Goal: Information Seeking & Learning: Learn about a topic

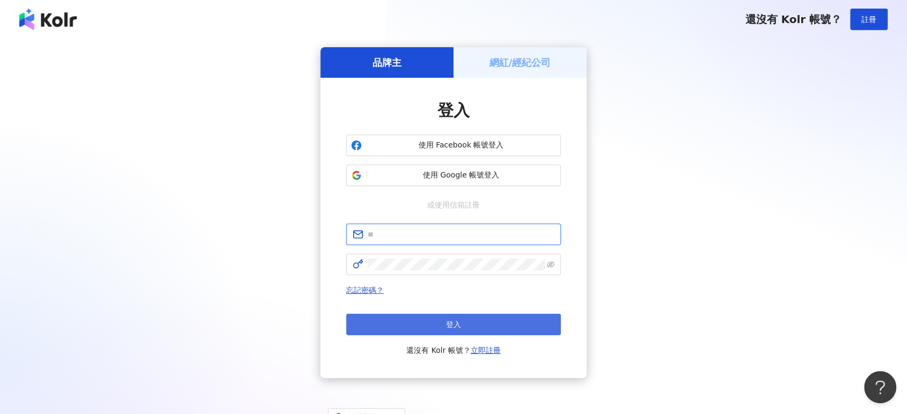
type input "**********"
click at [476, 324] on button "登入" at bounding box center [453, 324] width 215 height 21
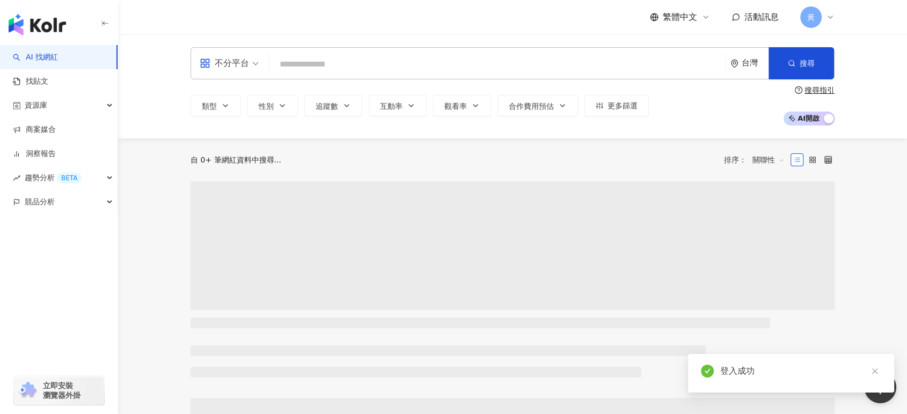
click at [389, 58] on input "search" at bounding box center [497, 64] width 447 height 20
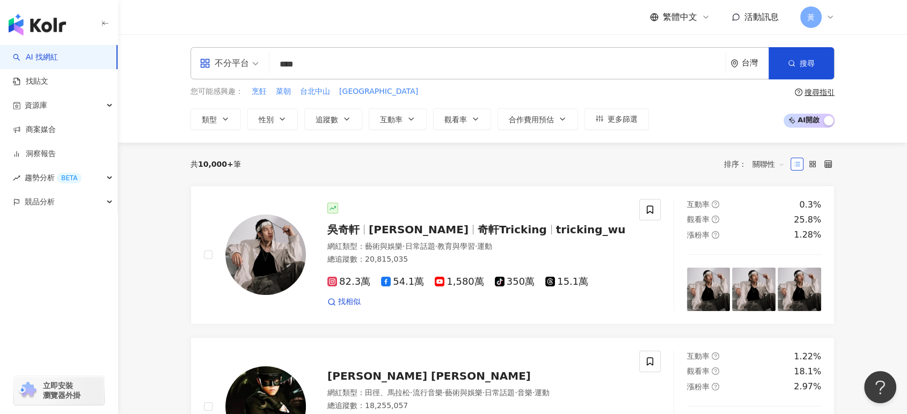
click at [394, 67] on input "****" at bounding box center [497, 64] width 447 height 20
type input "****"
click at [808, 64] on span "搜尋" at bounding box center [806, 63] width 15 height 9
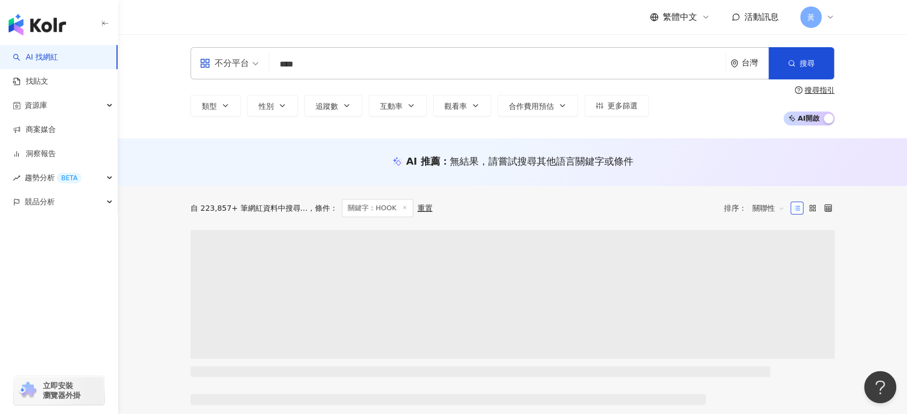
click at [466, 72] on input "****" at bounding box center [497, 64] width 447 height 20
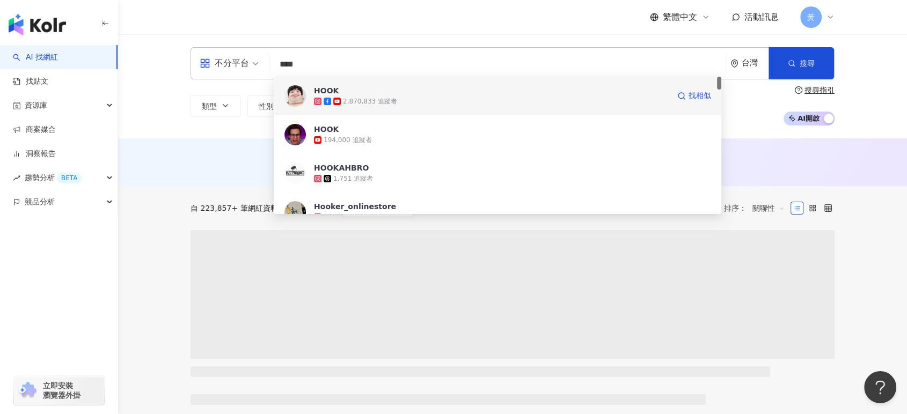
click at [425, 90] on span "HOOK" at bounding box center [491, 90] width 355 height 11
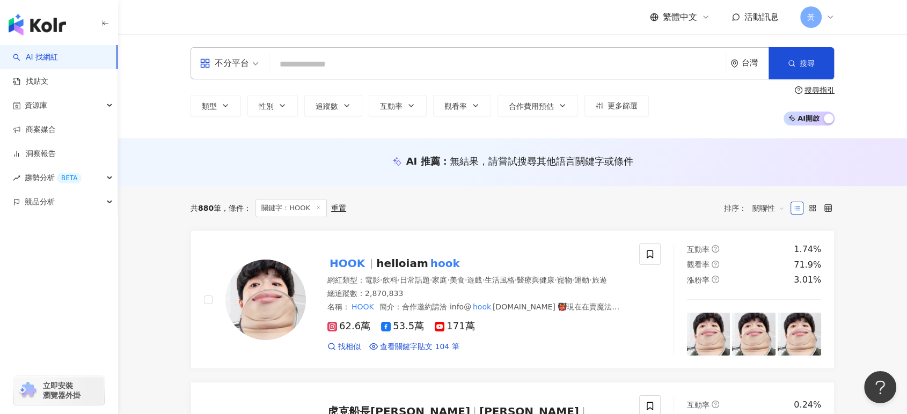
click at [425, 69] on input "search" at bounding box center [497, 64] width 447 height 20
click at [425, 64] on input "search" at bounding box center [497, 64] width 447 height 20
paste input "***"
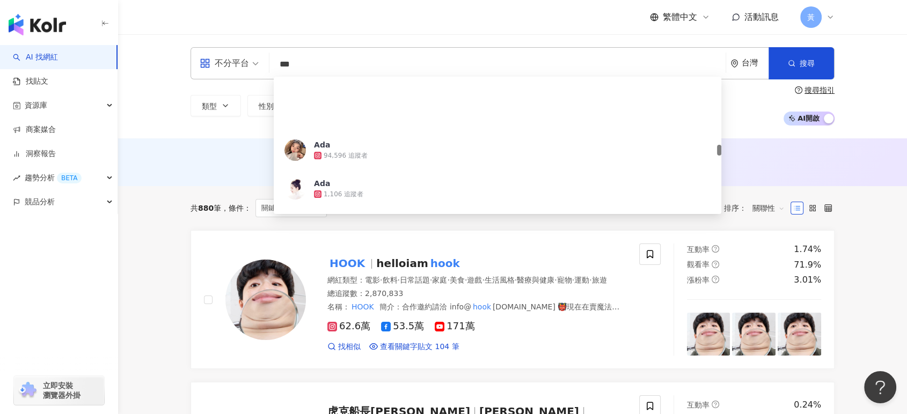
scroll to position [894, 0]
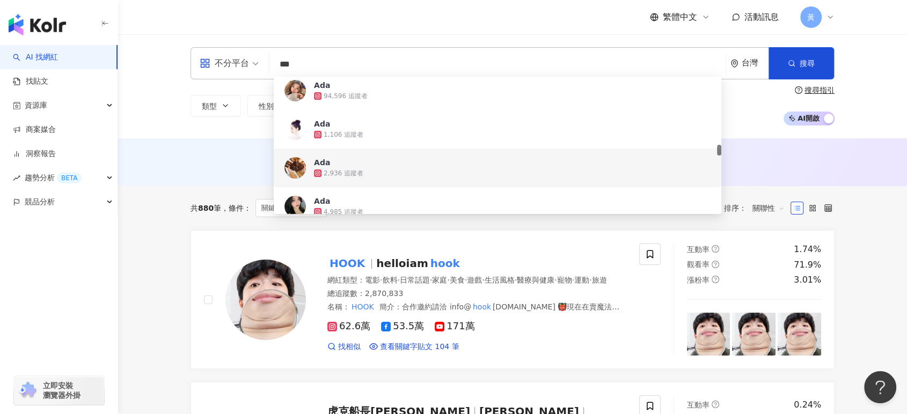
paste input "**********"
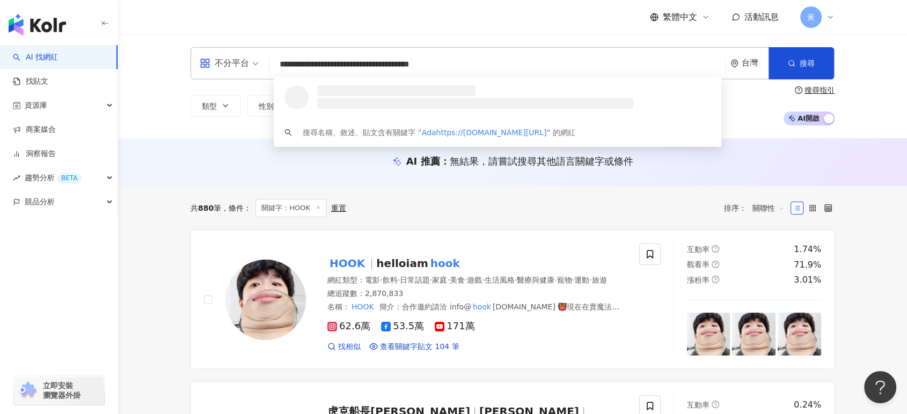
scroll to position [0, 0]
click at [400, 60] on input "**********" at bounding box center [497, 64] width 447 height 20
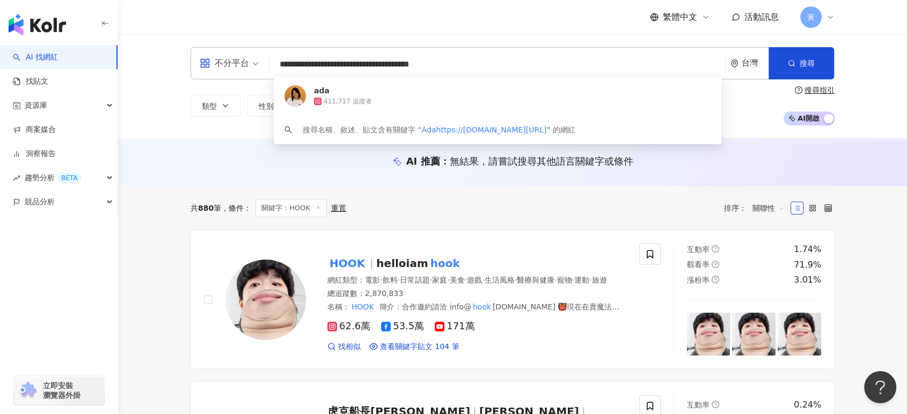
paste input "search"
type input "**********"
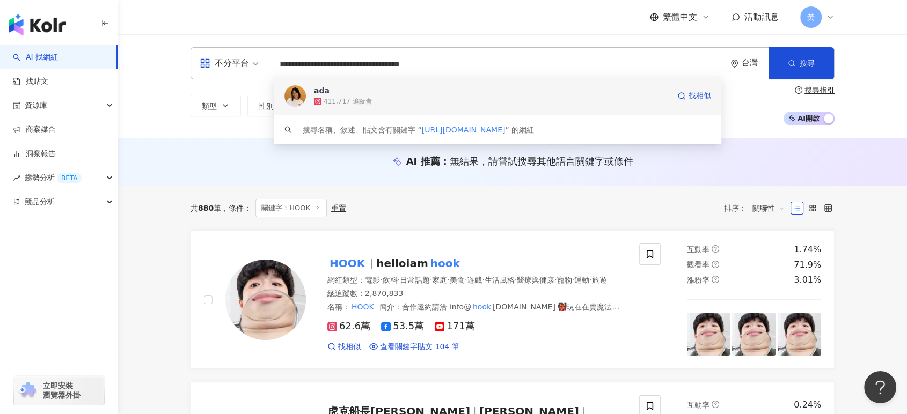
click at [366, 102] on div "411,717 追蹤者" at bounding box center [347, 101] width 48 height 9
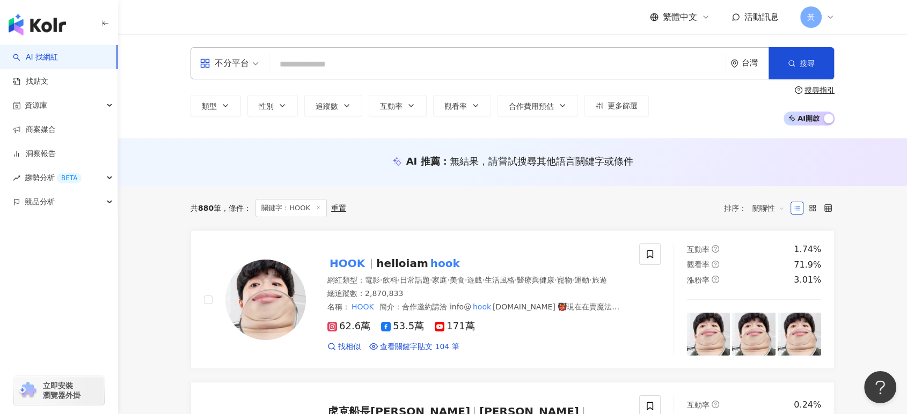
paste input "**"
type input "**"
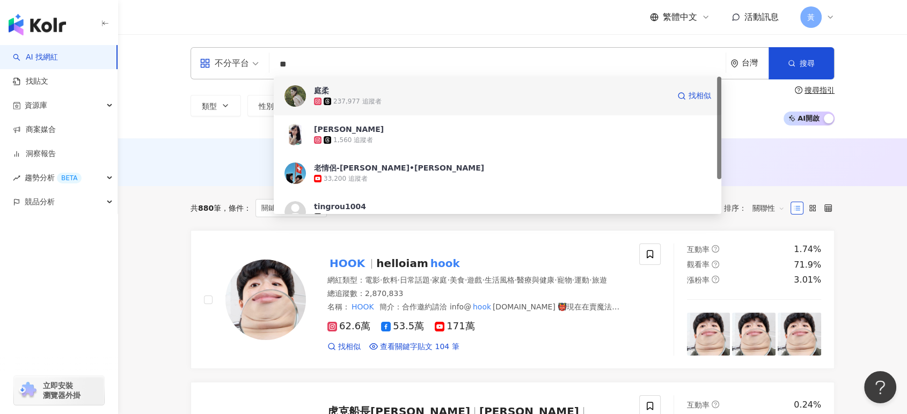
click at [423, 93] on span "庭柔" at bounding box center [491, 90] width 355 height 11
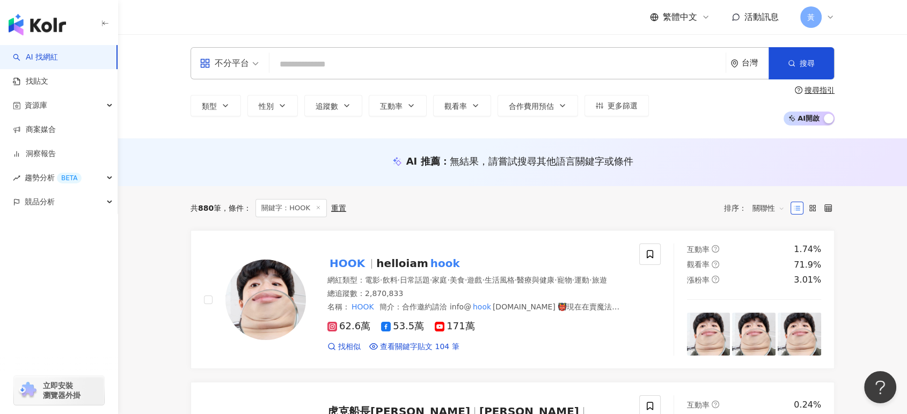
paste input "**"
type input "**"
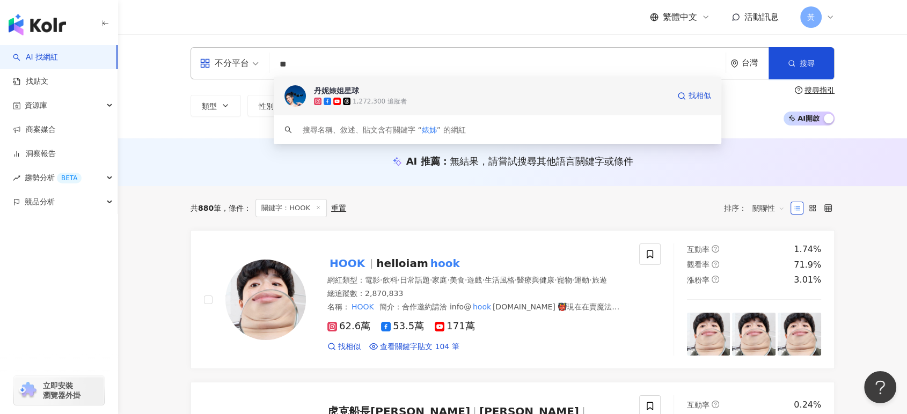
click at [392, 93] on span "丹妮婊姐星球" at bounding box center [491, 90] width 355 height 11
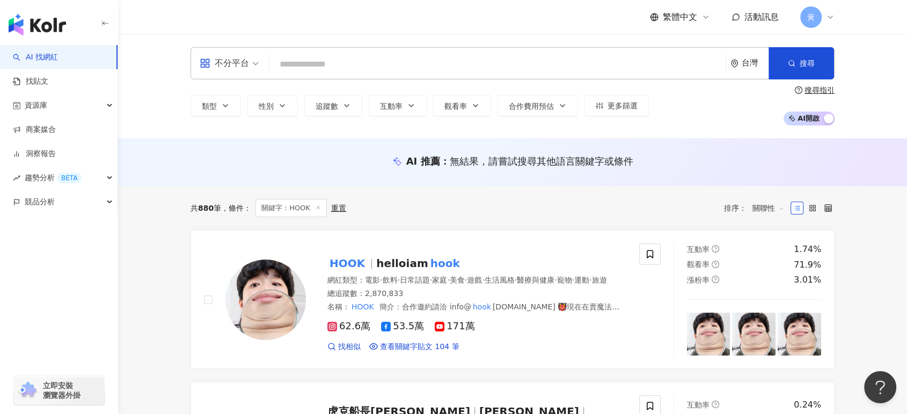
paste input "**********"
type input "**********"
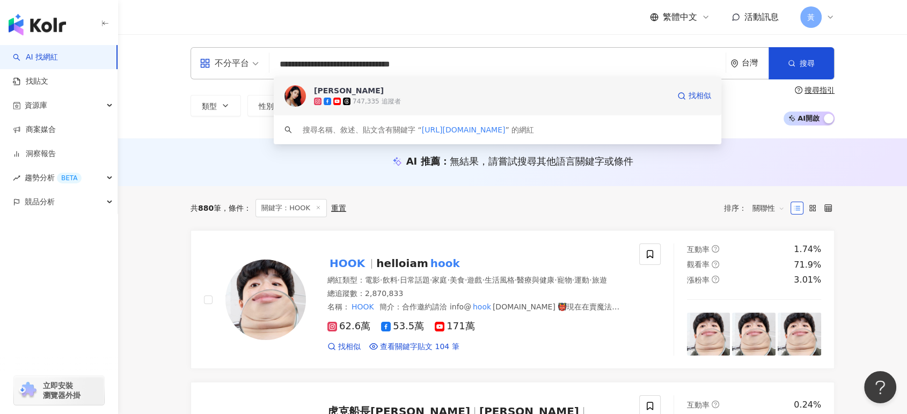
click at [385, 85] on div "Nancy 747,335 追蹤者 找相似" at bounding box center [497, 96] width 447 height 39
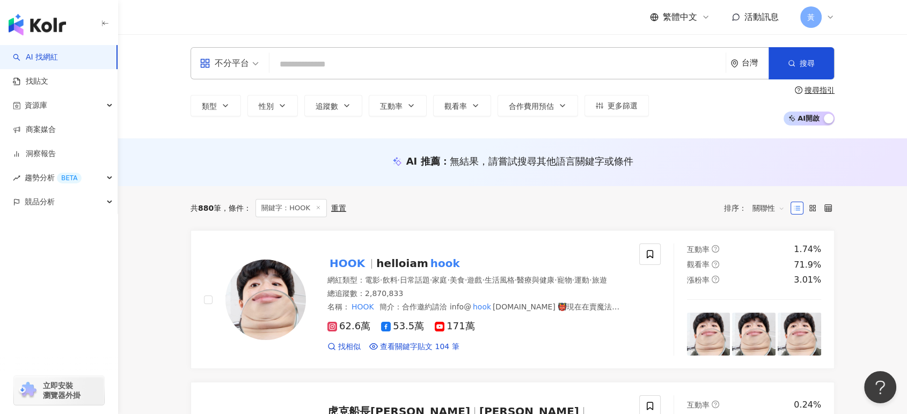
click at [386, 74] on input "search" at bounding box center [497, 64] width 447 height 20
paste input "**********"
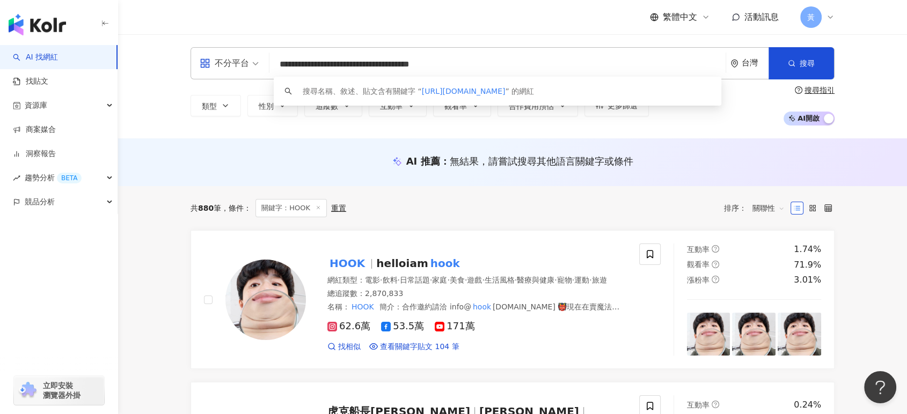
click at [410, 95] on div "搜尋名稱、敘述、貼文含有關鍵字 “ https://www.instagram.com/yuus2.0/reels/ ” 的網紅" at bounding box center [418, 91] width 231 height 12
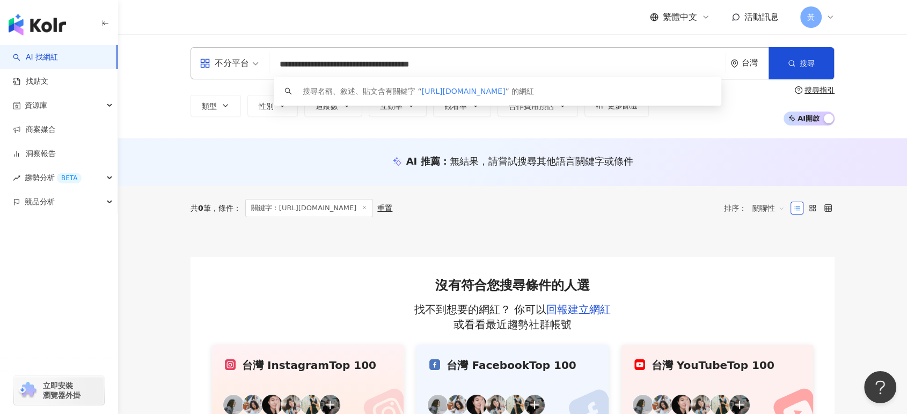
drag, startPoint x: 475, startPoint y: 67, endPoint x: 165, endPoint y: 70, distance: 309.5
click at [165, 70] on div "**********" at bounding box center [512, 86] width 789 height 104
paste input "search"
type input "**********"
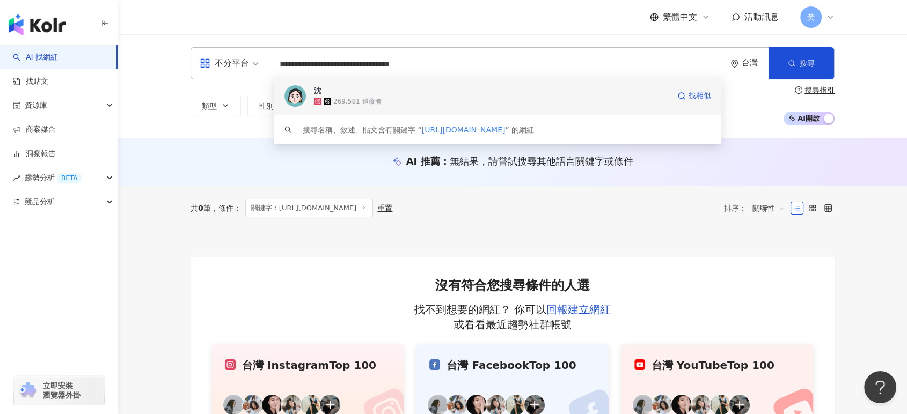
click at [403, 94] on span "沈" at bounding box center [491, 90] width 355 height 11
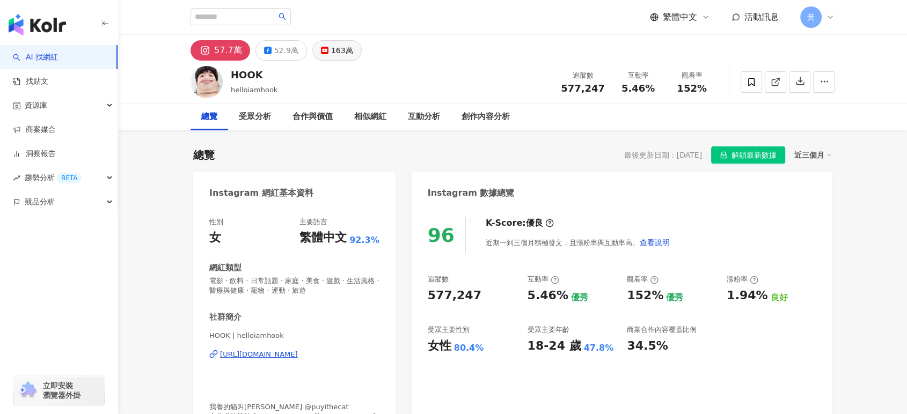
click at [331, 52] on div "163萬" at bounding box center [342, 50] width 22 height 15
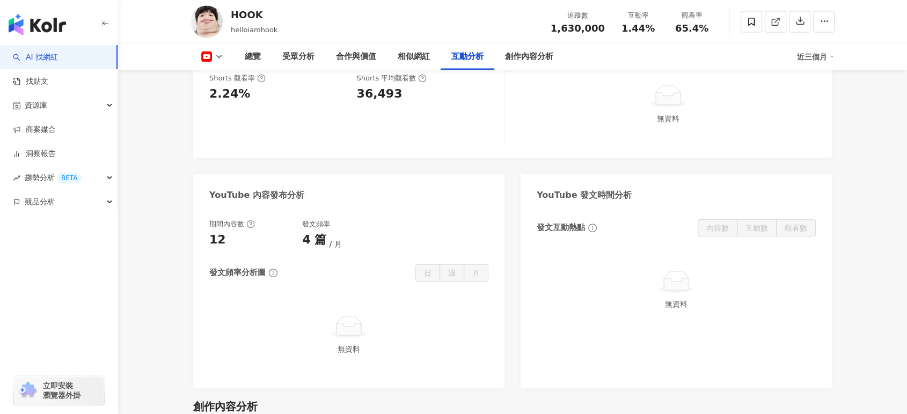
scroll to position [1728, 0]
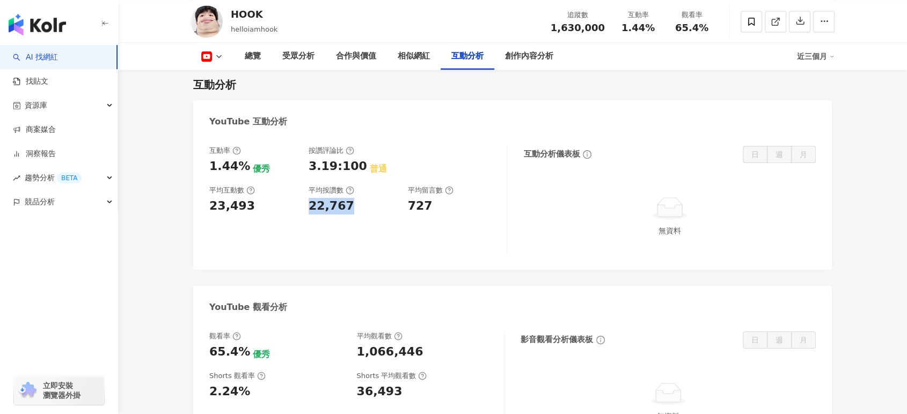
drag, startPoint x: 305, startPoint y: 172, endPoint x: 345, endPoint y: 171, distance: 39.7
click at [345, 171] on div "互動率 1.44% 優秀 按讚評論比 3.19:100 普通 平均互動數 23,493 平均按讚數 22,767 平均留言數 727" at bounding box center [352, 180] width 286 height 69
copy div "22,767"
drag, startPoint x: 403, startPoint y: 170, endPoint x: 439, endPoint y: 168, distance: 35.4
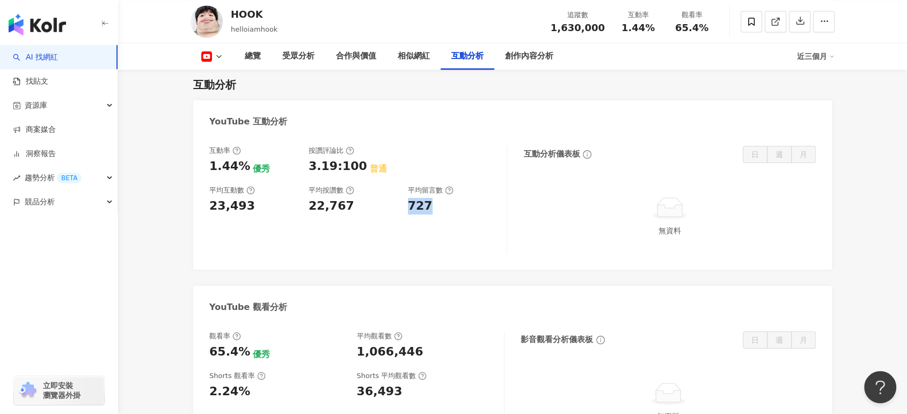
click at [439, 168] on div "互動率 1.44% 優秀 按讚評論比 3.19:100 普通 平均互動數 23,493 平均按讚數 22,767 平均留言數 727" at bounding box center [352, 180] width 286 height 69
copy div "727"
drag, startPoint x: 356, startPoint y: 314, endPoint x: 422, endPoint y: 314, distance: 66.0
click at [422, 344] on div "1,066,446" at bounding box center [425, 352] width 137 height 17
copy div "1,066,446"
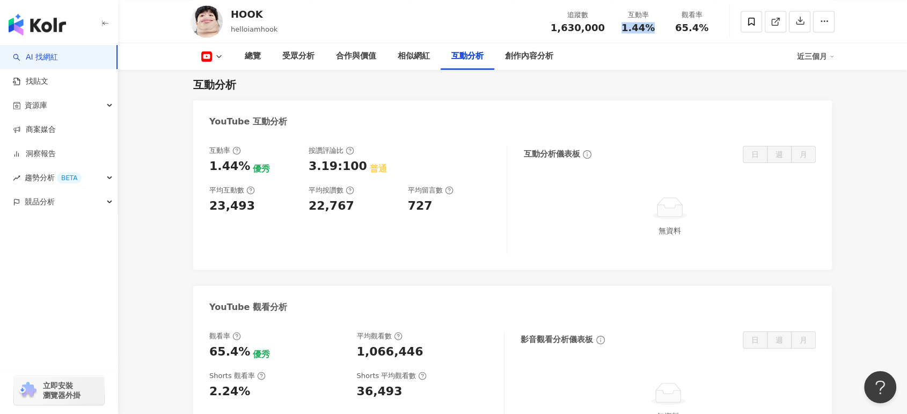
drag, startPoint x: 622, startPoint y: 30, endPoint x: 655, endPoint y: 32, distance: 33.3
click at [655, 32] on div "1.44%" at bounding box center [637, 28] width 41 height 11
copy span "1.44%"
click at [218, 52] on icon at bounding box center [219, 56] width 9 height 9
click at [220, 77] on button "Instagram" at bounding box center [229, 76] width 64 height 15
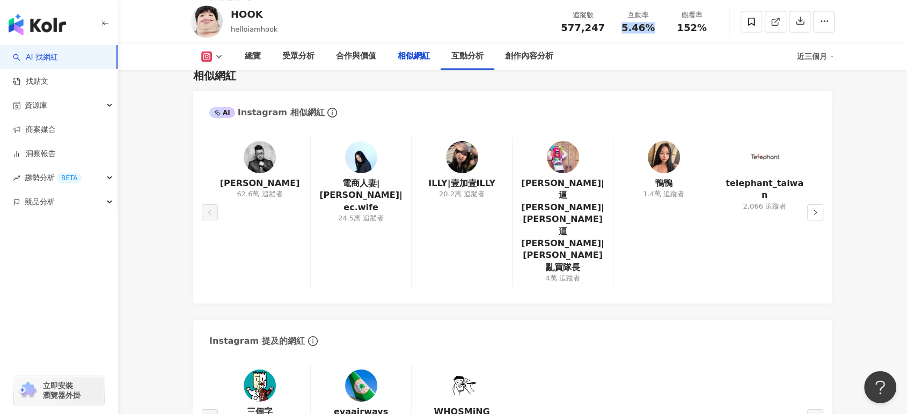
scroll to position [1925, 0]
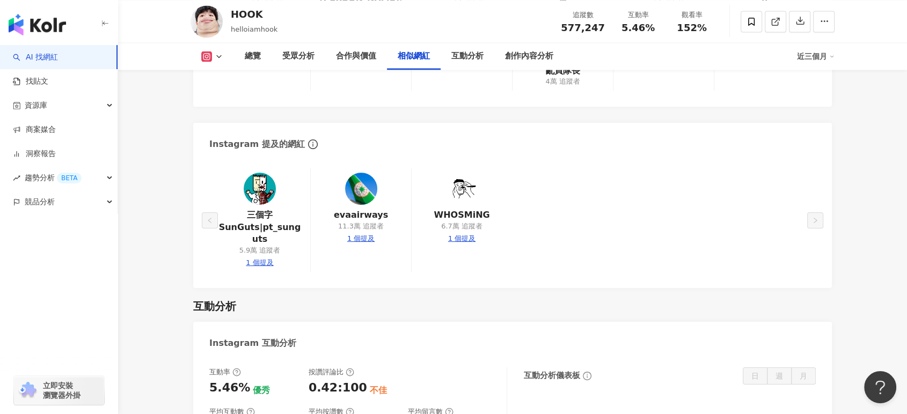
click at [219, 51] on button at bounding box center [211, 56] width 43 height 11
click at [220, 99] on button "Facebook" at bounding box center [229, 100] width 64 height 15
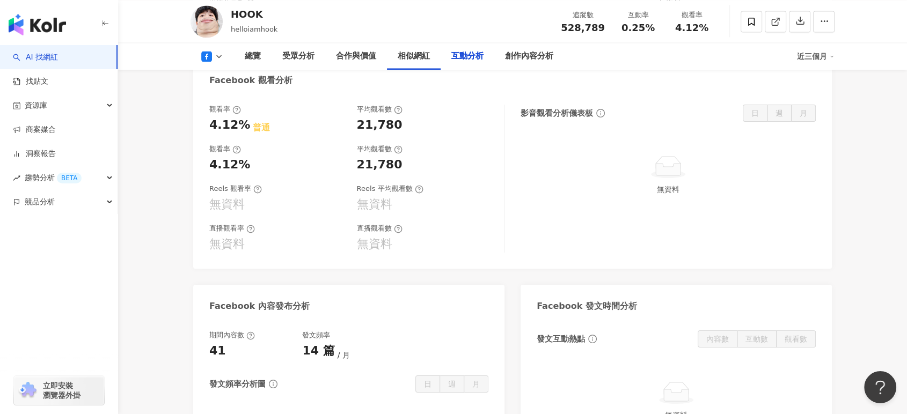
scroll to position [1674, 0]
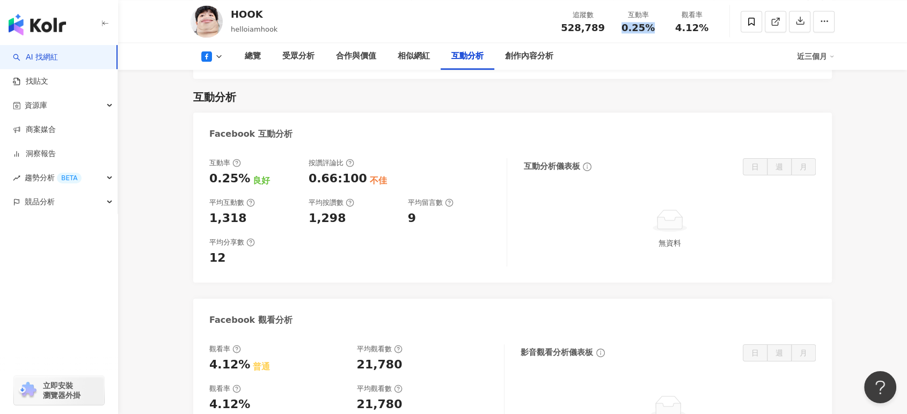
drag, startPoint x: 622, startPoint y: 31, endPoint x: 652, endPoint y: 32, distance: 30.6
click at [652, 32] on div "0.25%" at bounding box center [637, 28] width 41 height 11
drag, startPoint x: 356, startPoint y: 323, endPoint x: 403, endPoint y: 320, distance: 47.3
click at [403, 357] on div "21,780" at bounding box center [425, 365] width 137 height 17
copy div "21,780"
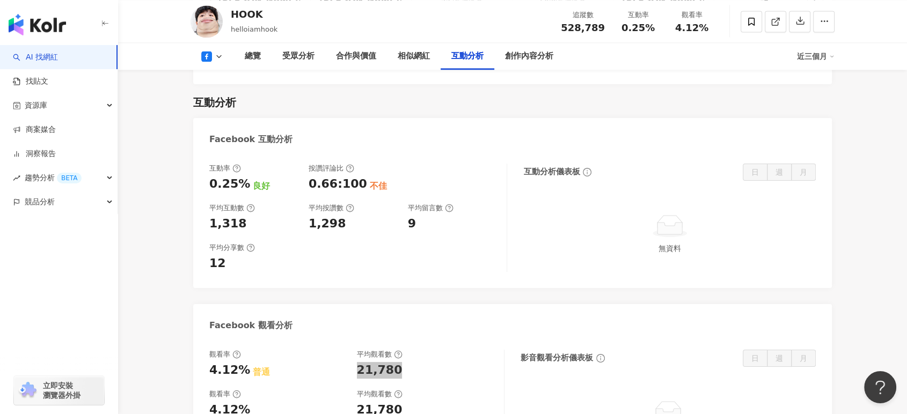
scroll to position [1614, 0]
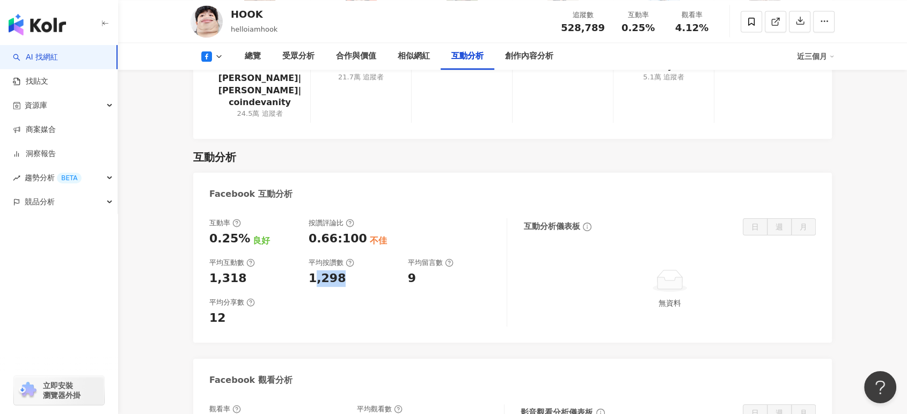
drag, startPoint x: 312, startPoint y: 226, endPoint x: 343, endPoint y: 230, distance: 31.4
click at [343, 270] on div "1,298" at bounding box center [352, 278] width 89 height 17
drag, startPoint x: 307, startPoint y: 232, endPoint x: 342, endPoint y: 232, distance: 35.4
click at [342, 232] on div "互動率 0.25% 良好 按讚評論比 0.66:100 不佳 平均互動數 1,318 平均按讚數 1,298 平均留言數 9" at bounding box center [352, 252] width 286 height 69
copy div "1,298"
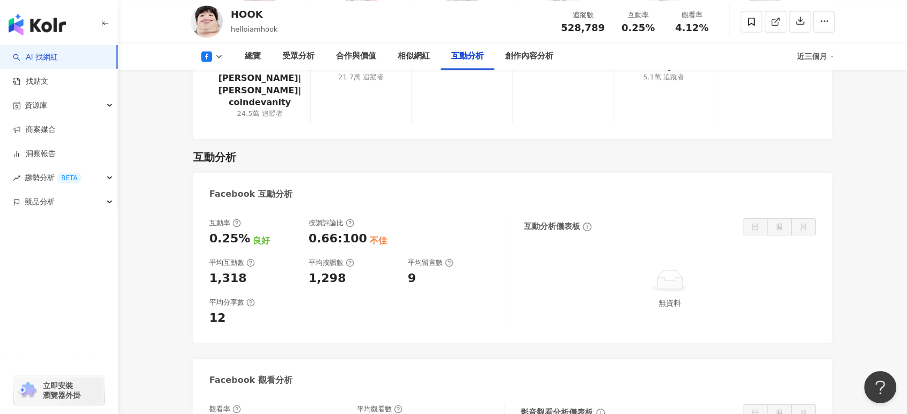
drag, startPoint x: 412, startPoint y: 230, endPoint x: 424, endPoint y: 230, distance: 11.8
click at [424, 270] on div "9" at bounding box center [452, 278] width 89 height 17
drag, startPoint x: 410, startPoint y: 233, endPoint x: 438, endPoint y: 233, distance: 27.4
click at [438, 270] on div "9" at bounding box center [452, 278] width 89 height 17
copy div "9"
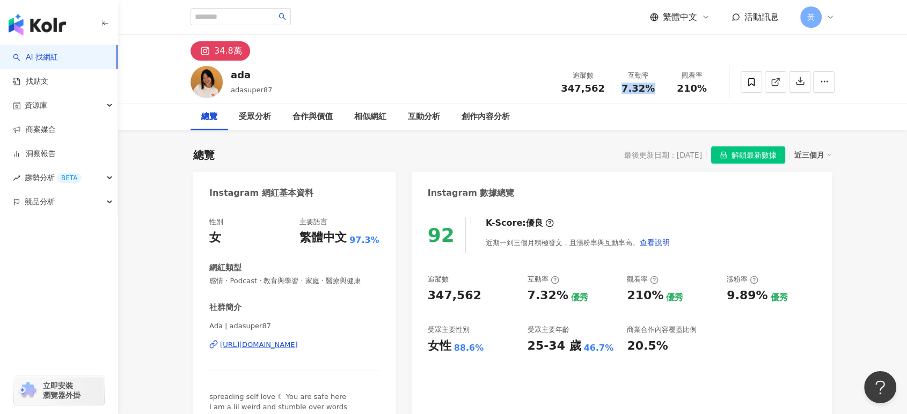
drag, startPoint x: 631, startPoint y: 86, endPoint x: 661, endPoint y: 85, distance: 30.6
click at [661, 85] on div "互動率 7.32%" at bounding box center [638, 81] width 54 height 23
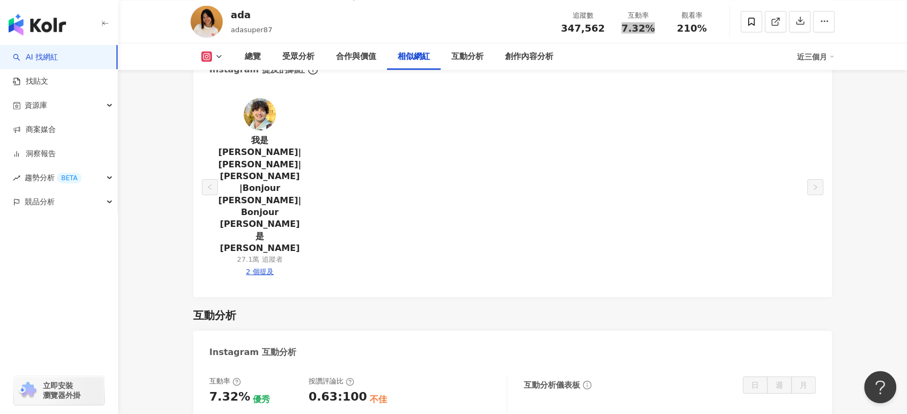
scroll to position [2146, 0]
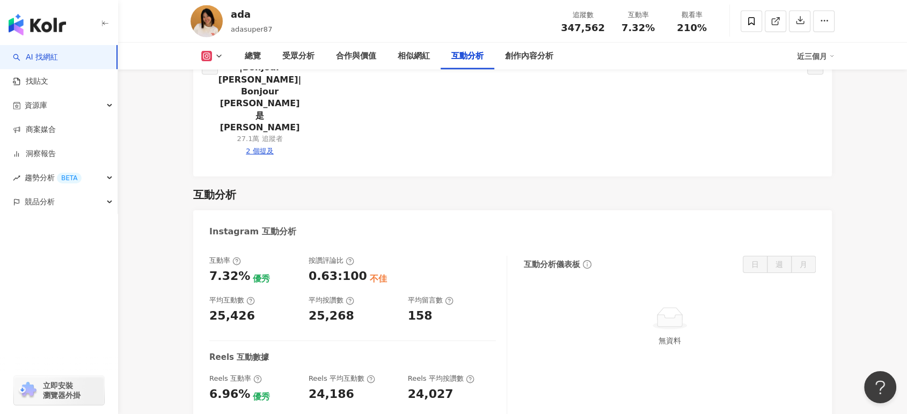
click at [407, 374] on div "Reels 互動率 6.96% 優秀 Reels 平均互動數 24,186 Reels 平均按讚數 24,027" at bounding box center [352, 388] width 286 height 29
drag, startPoint x: 407, startPoint y: 274, endPoint x: 448, endPoint y: 271, distance: 41.4
click at [448, 386] on div "24,027" at bounding box center [452, 394] width 89 height 17
copy div "24,027"
drag, startPoint x: 206, startPoint y: 310, endPoint x: 245, endPoint y: 310, distance: 38.6
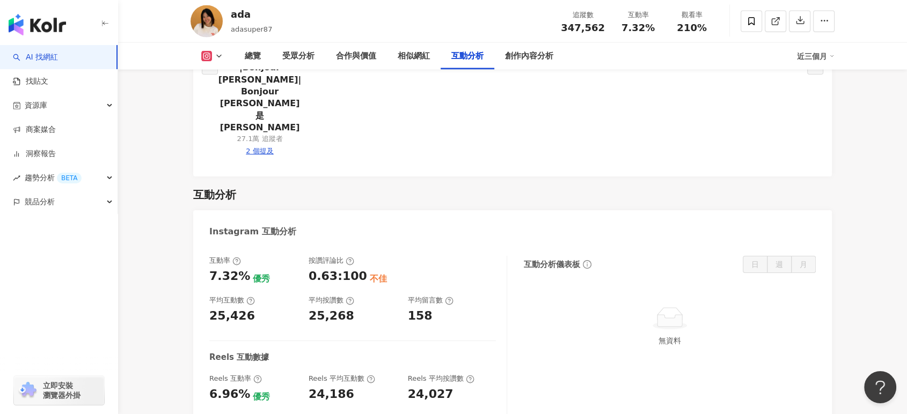
click at [244, 310] on div "互動率 7.32% 優秀 按讚評論比 0.63:100 不佳 平均互動數 25,426 平均按讚數 25,268 平均留言數 158 Reels 互動數據 R…" at bounding box center [512, 351] width 638 height 213
copy div "159"
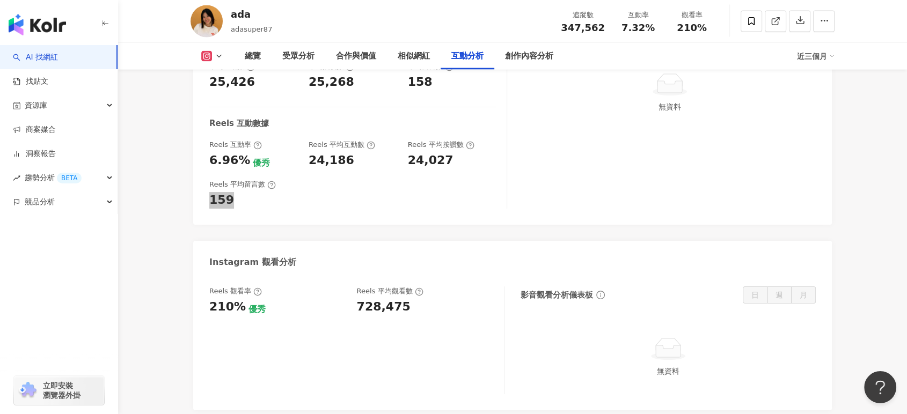
scroll to position [2384, 0]
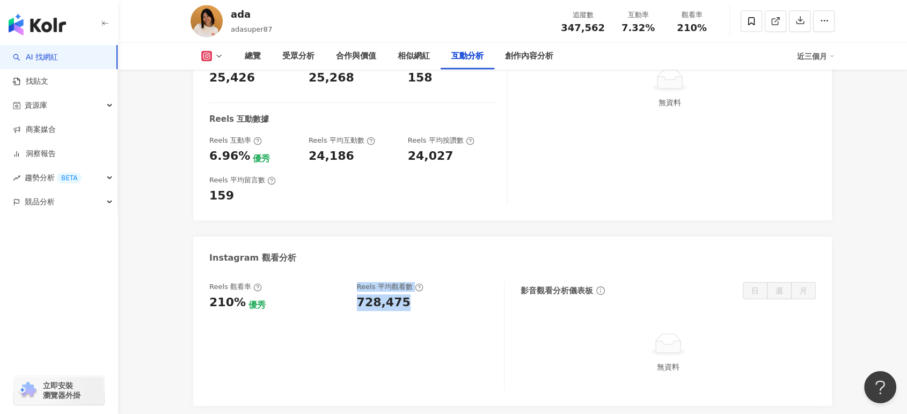
drag, startPoint x: 348, startPoint y: 181, endPoint x: 423, endPoint y: 182, distance: 75.1
click at [423, 282] on div "Reels 觀看率 210% 優秀 Reels 平均觀看數 728,475" at bounding box center [351, 296] width 284 height 29
click at [403, 294] on div "728,475" at bounding box center [425, 302] width 137 height 17
drag, startPoint x: 355, startPoint y: 181, endPoint x: 404, endPoint y: 181, distance: 49.3
click at [404, 282] on div "Reels 觀看率 210% 優秀 Reels 平均觀看數 728,475" at bounding box center [351, 296] width 284 height 29
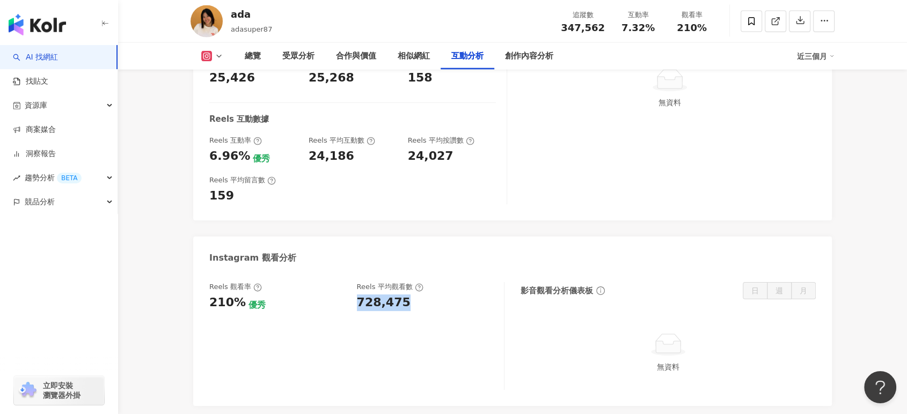
copy div "728,475"
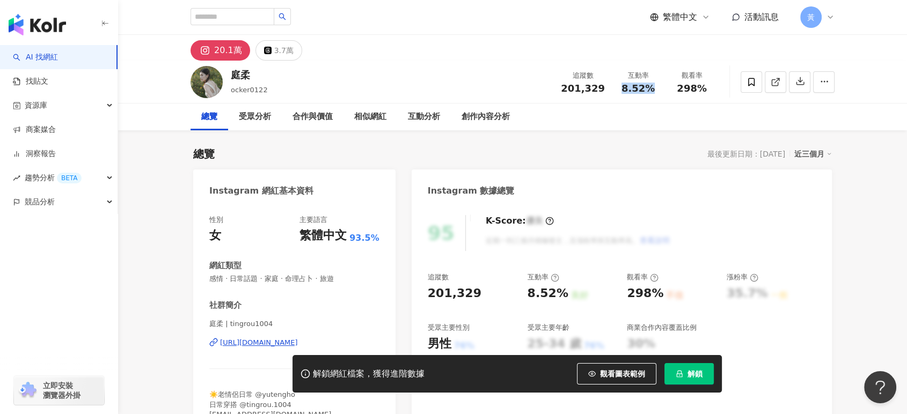
drag, startPoint x: 622, startPoint y: 89, endPoint x: 658, endPoint y: 90, distance: 35.4
click at [658, 90] on div "8.52%" at bounding box center [637, 88] width 41 height 11
copy span "8.52%"
click at [780, 80] on link at bounding box center [774, 81] width 21 height 21
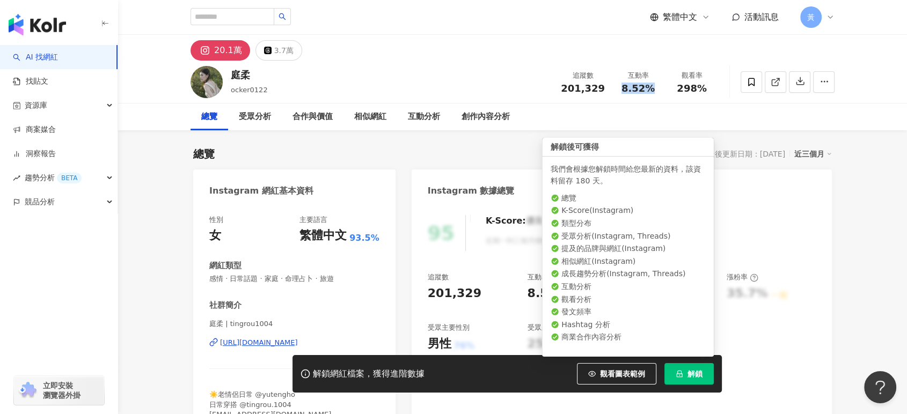
click at [685, 372] on button "解鎖" at bounding box center [688, 373] width 49 height 21
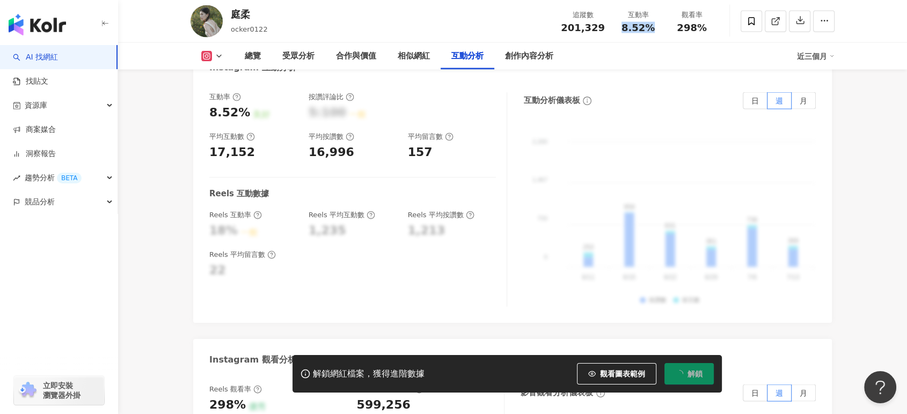
scroll to position [2205, 0]
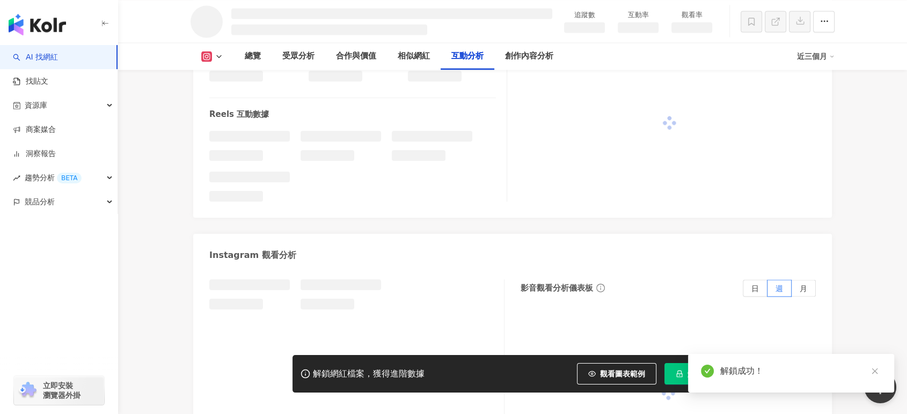
drag, startPoint x: 355, startPoint y: 329, endPoint x: 409, endPoint y: 325, distance: 54.3
click at [409, 325] on div at bounding box center [356, 376] width 295 height 194
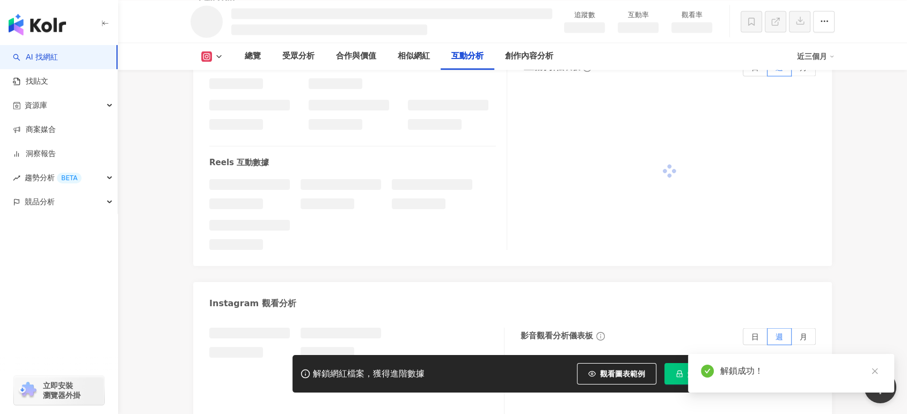
scroll to position [1953, 0]
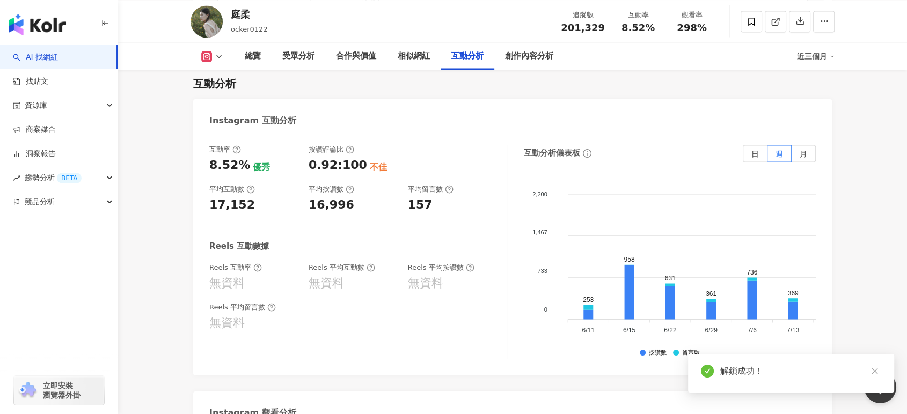
scroll to position [2071, 0]
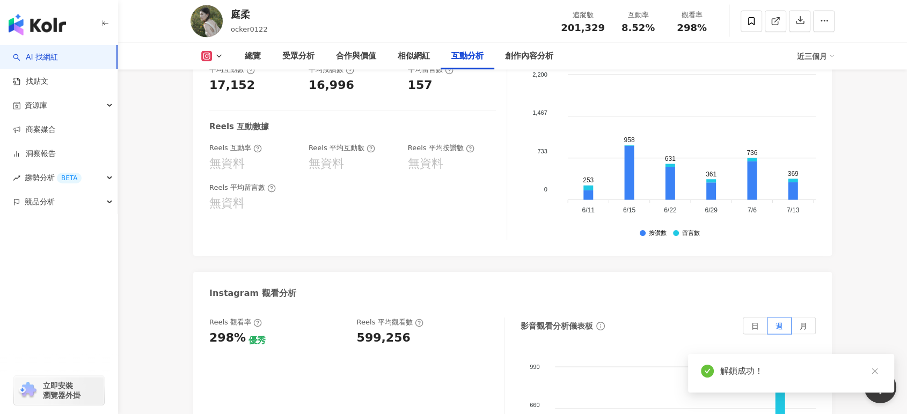
click at [407, 330] on div "599,256" at bounding box center [425, 338] width 137 height 17
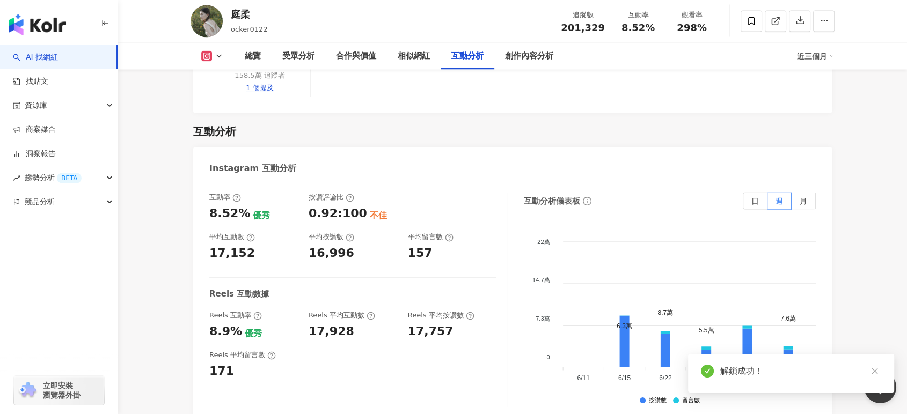
scroll to position [2229, 0]
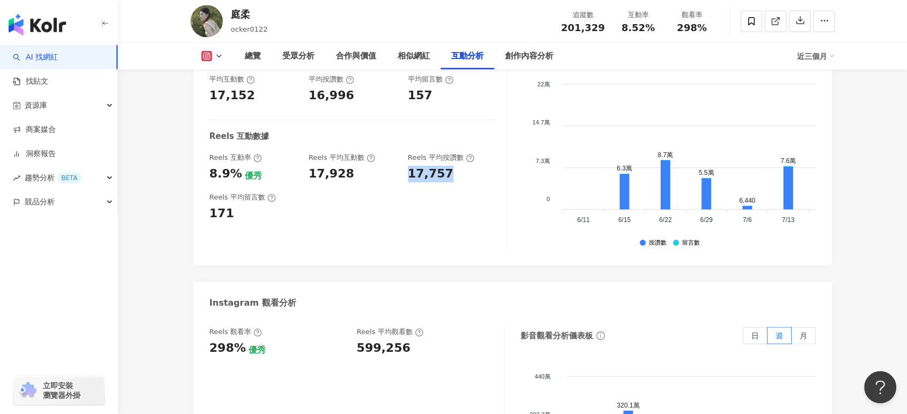
drag, startPoint x: 410, startPoint y: 153, endPoint x: 449, endPoint y: 155, distance: 39.2
click at [449, 166] on div "17,757" at bounding box center [452, 174] width 89 height 17
copy div "17,757"
drag, startPoint x: 210, startPoint y: 190, endPoint x: 234, endPoint y: 190, distance: 24.1
click at [234, 205] on div "171" at bounding box center [253, 213] width 89 height 17
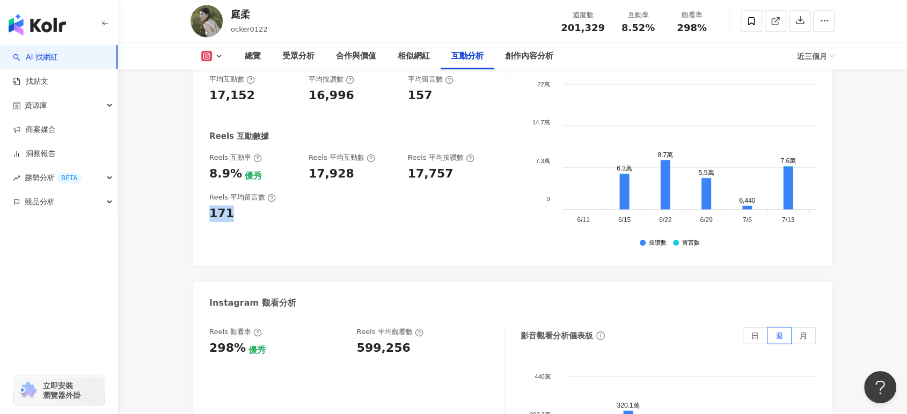
copy div "171"
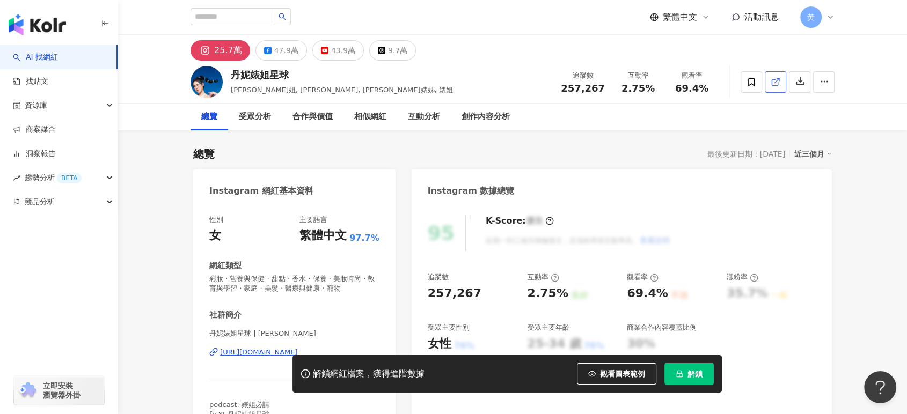
click at [772, 82] on icon at bounding box center [775, 82] width 10 height 10
click at [691, 376] on span "解鎖" at bounding box center [694, 374] width 15 height 9
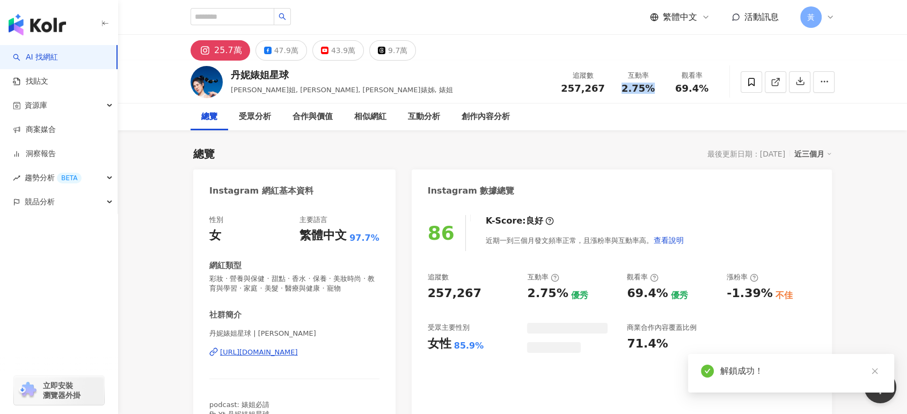
drag, startPoint x: 620, startPoint y: 89, endPoint x: 653, endPoint y: 69, distance: 39.2
click at [655, 85] on div "2.75%" at bounding box center [637, 88] width 41 height 11
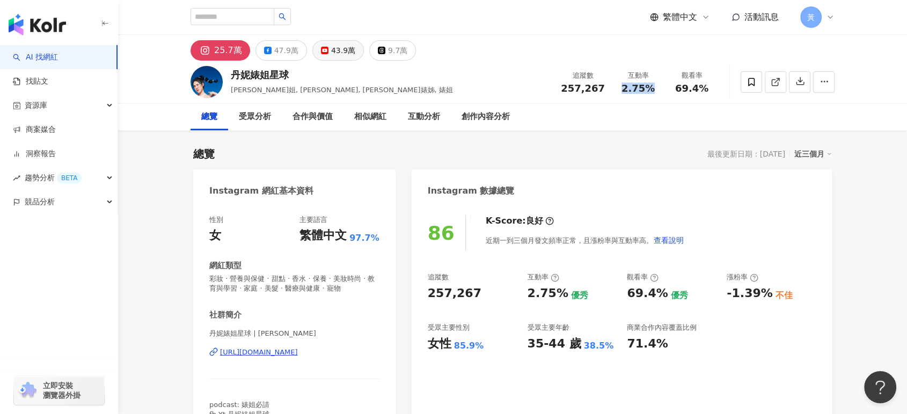
click at [321, 51] on rect at bounding box center [324, 50] width 6 height 4
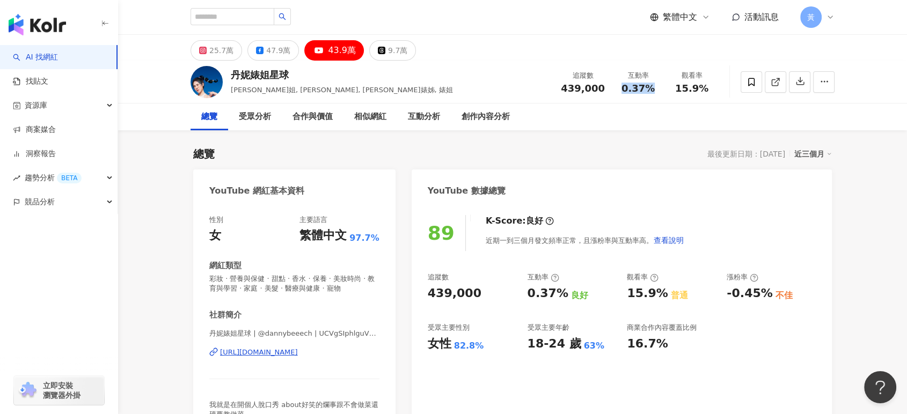
drag, startPoint x: 622, startPoint y: 91, endPoint x: 652, endPoint y: 90, distance: 30.6
click at [652, 90] on div "0.37%" at bounding box center [637, 88] width 41 height 11
copy span "0.37%"
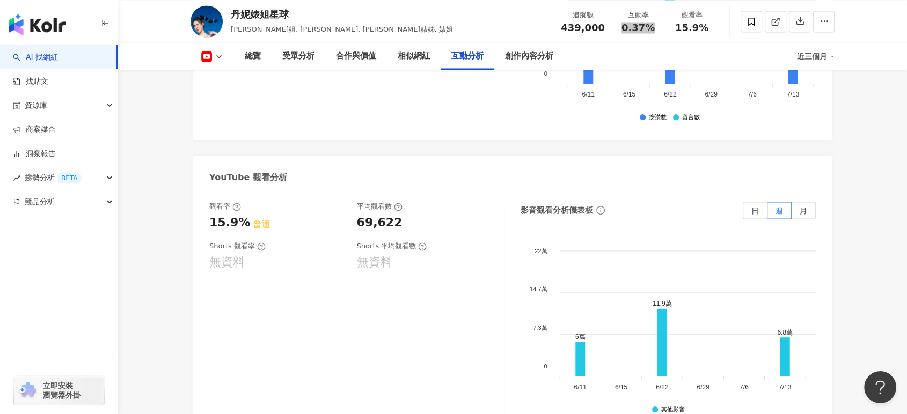
scroll to position [2026, 0]
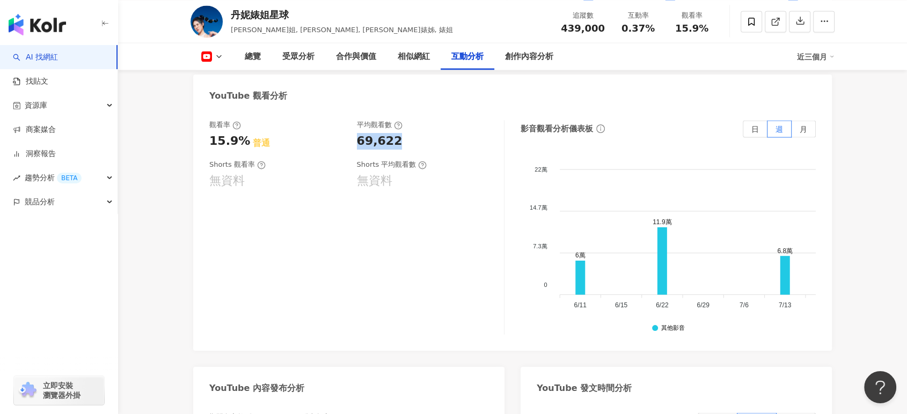
drag, startPoint x: 356, startPoint y: 119, endPoint x: 397, endPoint y: 116, distance: 41.4
click at [397, 120] on div "觀看率 15.9% 普通 平均觀看數 69,622" at bounding box center [351, 134] width 284 height 29
copy div "69,622"
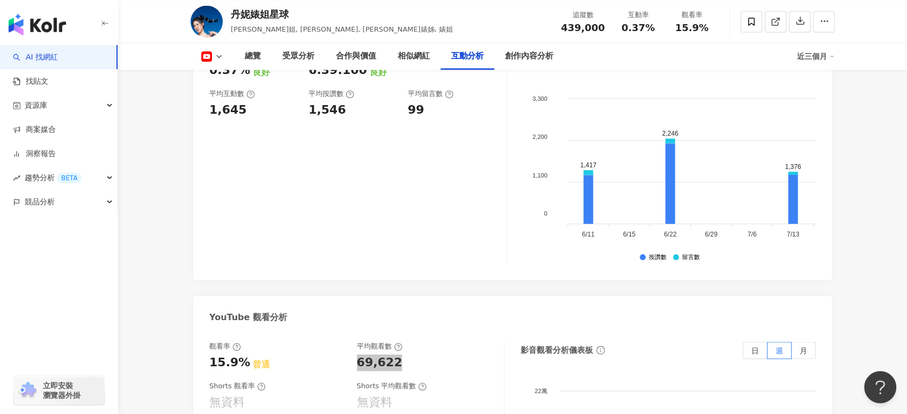
scroll to position [1728, 0]
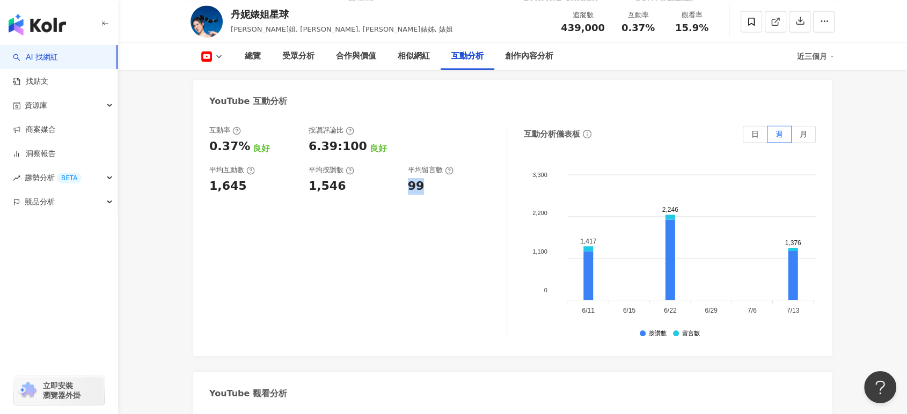
drag, startPoint x: 403, startPoint y: 156, endPoint x: 426, endPoint y: 159, distance: 23.2
click at [426, 159] on div "互動率 0.37% 良好 按讚評論比 6.39:100 良好 平均互動數 1,645 平均按讚數 1,546 平均留言數 99" at bounding box center [352, 160] width 286 height 69
copy div "99"
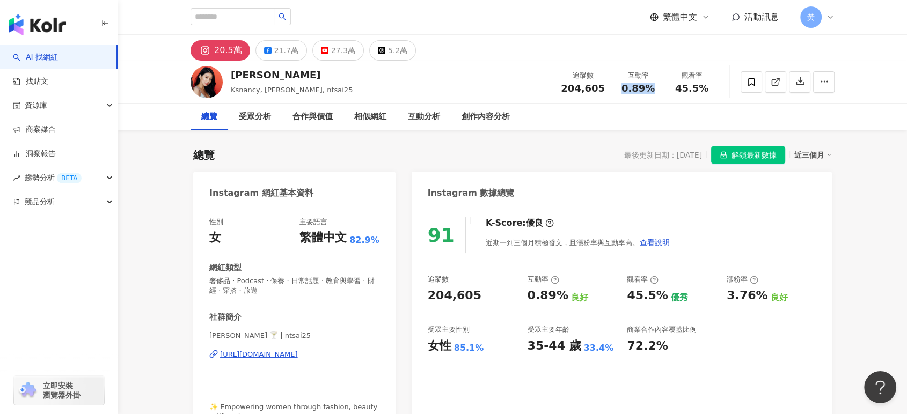
drag, startPoint x: 618, startPoint y: 96, endPoint x: 656, endPoint y: 87, distance: 38.6
click at [656, 87] on div "追蹤數 204,605 互動率 0.89% 觀看率 45.5%" at bounding box center [636, 82] width 164 height 32
copy span "0.89%"
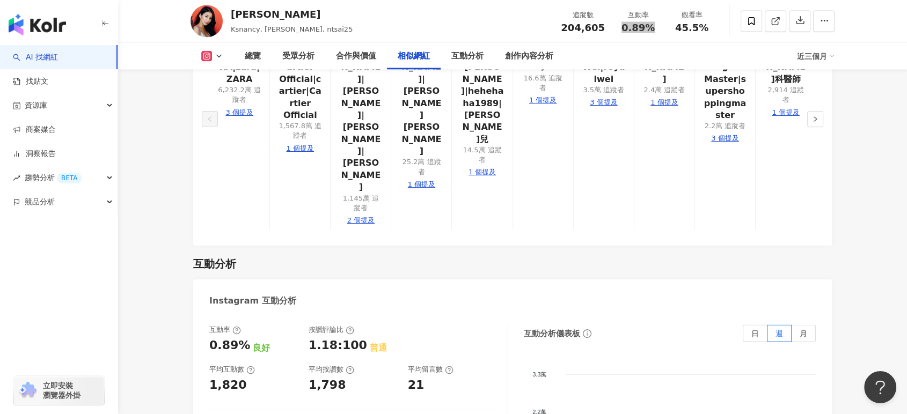
scroll to position [2205, 0]
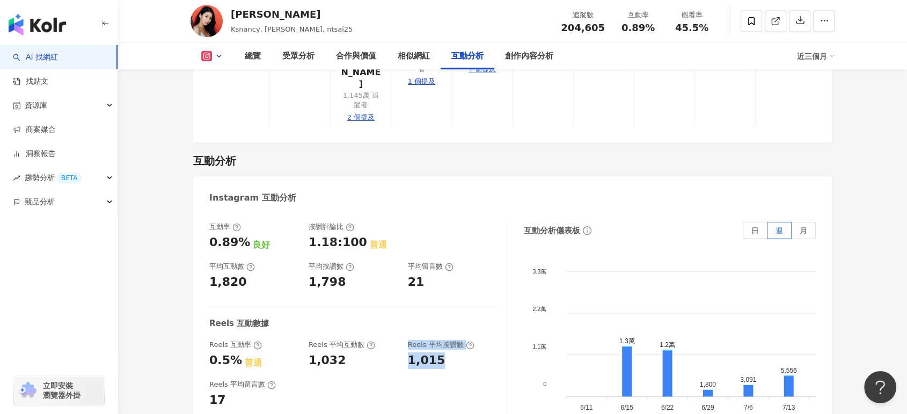
drag, startPoint x: 402, startPoint y: 266, endPoint x: 445, endPoint y: 266, distance: 42.4
click at [445, 340] on div "Reels 互動率 0.5% 普通 Reels 平均互動數 1,032 Reels 平均按讚數 1,015" at bounding box center [352, 354] width 286 height 29
click at [445, 352] on div "1,015" at bounding box center [452, 360] width 89 height 17
drag, startPoint x: 408, startPoint y: 269, endPoint x: 446, endPoint y: 264, distance: 38.9
click at [446, 352] on div "1,015" at bounding box center [452, 360] width 89 height 17
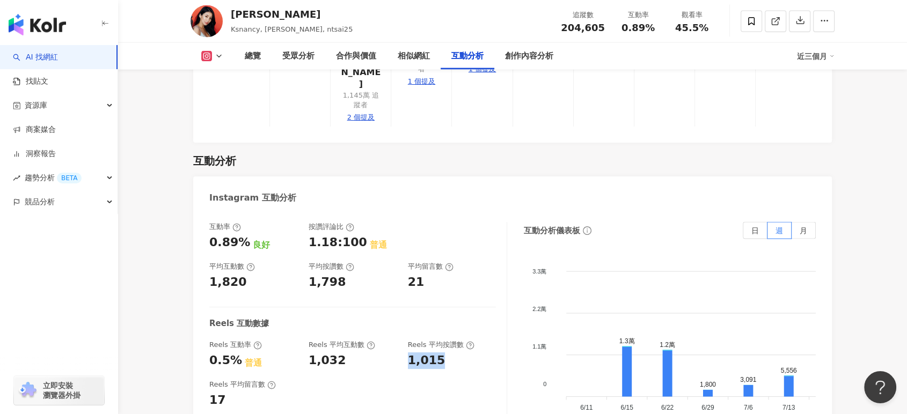
copy div "1,015"
drag, startPoint x: 206, startPoint y: 306, endPoint x: 227, endPoint y: 307, distance: 21.5
click at [227, 307] on div "互動率 0.89% 良好 按讚評論比 1.18:100 普通 平均互動數 1,820 平均按讚數 1,798 平均留言數 21 Reels 互動數據 Reel…" at bounding box center [512, 331] width 638 height 241
copy div "17"
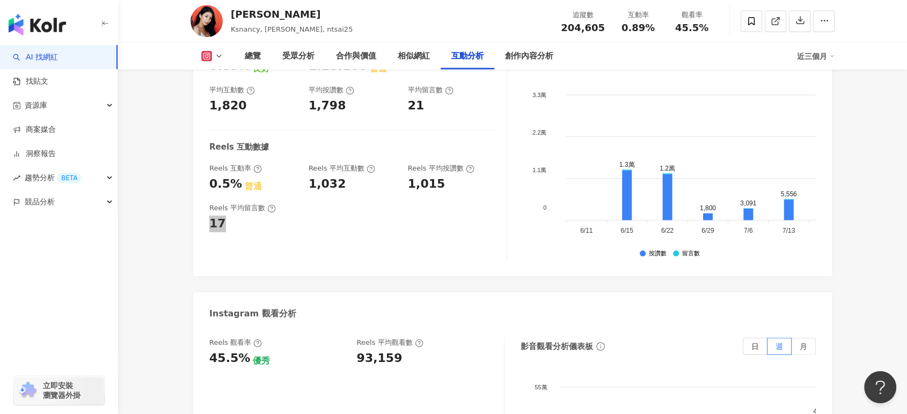
scroll to position [2384, 0]
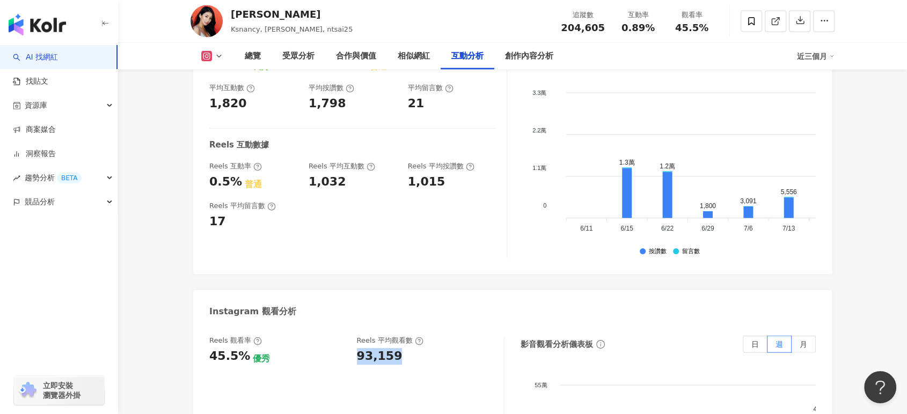
drag, startPoint x: 357, startPoint y: 264, endPoint x: 394, endPoint y: 261, distance: 37.2
click at [394, 348] on div "93,159" at bounding box center [380, 356] width 46 height 17
copy div "93,159"
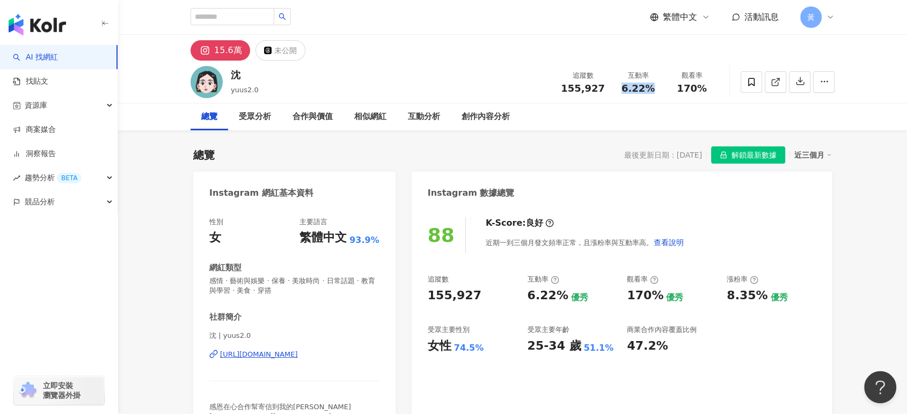
drag, startPoint x: 628, startPoint y: 89, endPoint x: 654, endPoint y: 89, distance: 26.3
click at [654, 89] on div "6.22%" at bounding box center [637, 88] width 41 height 11
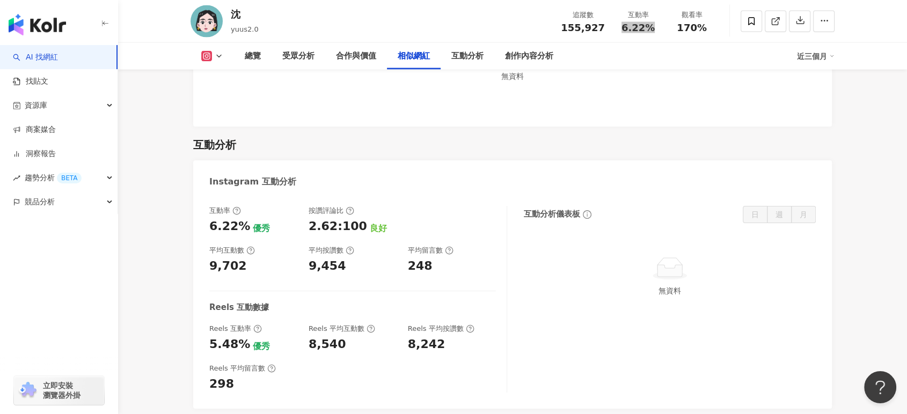
scroll to position [2205, 0]
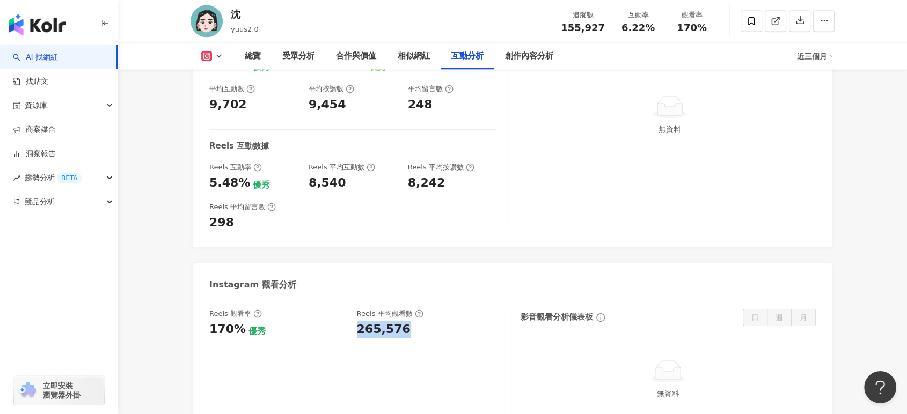
drag, startPoint x: 357, startPoint y: 329, endPoint x: 443, endPoint y: 333, distance: 85.9
click at [443, 333] on div "265,576" at bounding box center [425, 329] width 137 height 17
copy div "265,576"
drag, startPoint x: 313, startPoint y: 188, endPoint x: 338, endPoint y: 188, distance: 25.2
click at [338, 188] on div "Reels 互動率 5.48% 優秀 Reels 平均互動數 8,540 Reels 平均按讚數 8,242" at bounding box center [352, 177] width 286 height 29
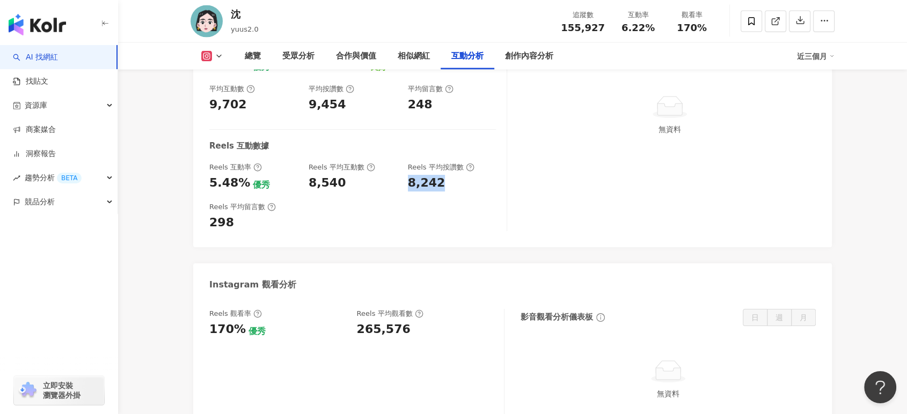
drag, startPoint x: 404, startPoint y: 188, endPoint x: 440, endPoint y: 188, distance: 35.9
click at [440, 188] on div "Reels 互動率 5.48% 優秀 Reels 平均互動數 8,540 Reels 平均按讚數 8,242" at bounding box center [352, 177] width 286 height 29
copy div "8,242"
drag, startPoint x: 197, startPoint y: 222, endPoint x: 232, endPoint y: 222, distance: 34.3
click at [232, 222] on div "互動率 6.22% 優秀 按讚評論比 2.62:100 良好 平均互動數 9,702 平均按讚數 9,454 平均留言數 248 Reels 互動數據 Ree…" at bounding box center [512, 140] width 638 height 213
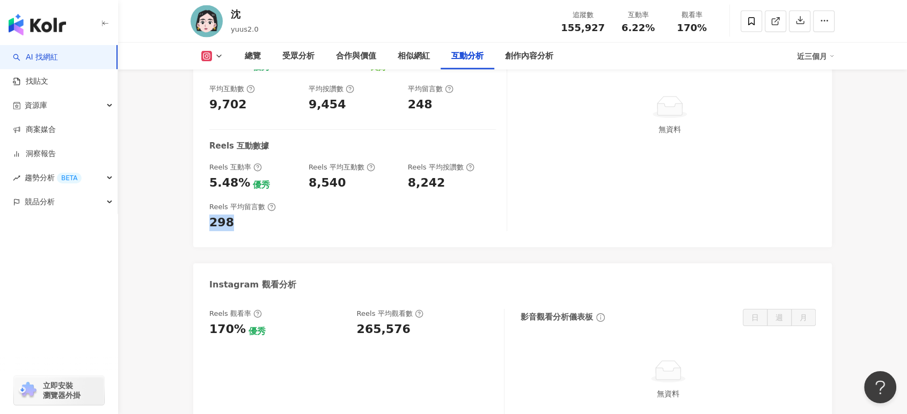
copy div "298"
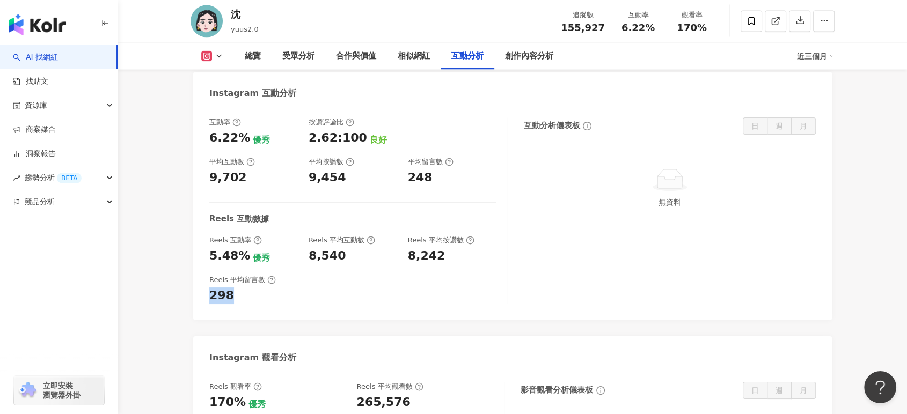
scroll to position [2146, 0]
